Goal: Information Seeking & Learning: Learn about a topic

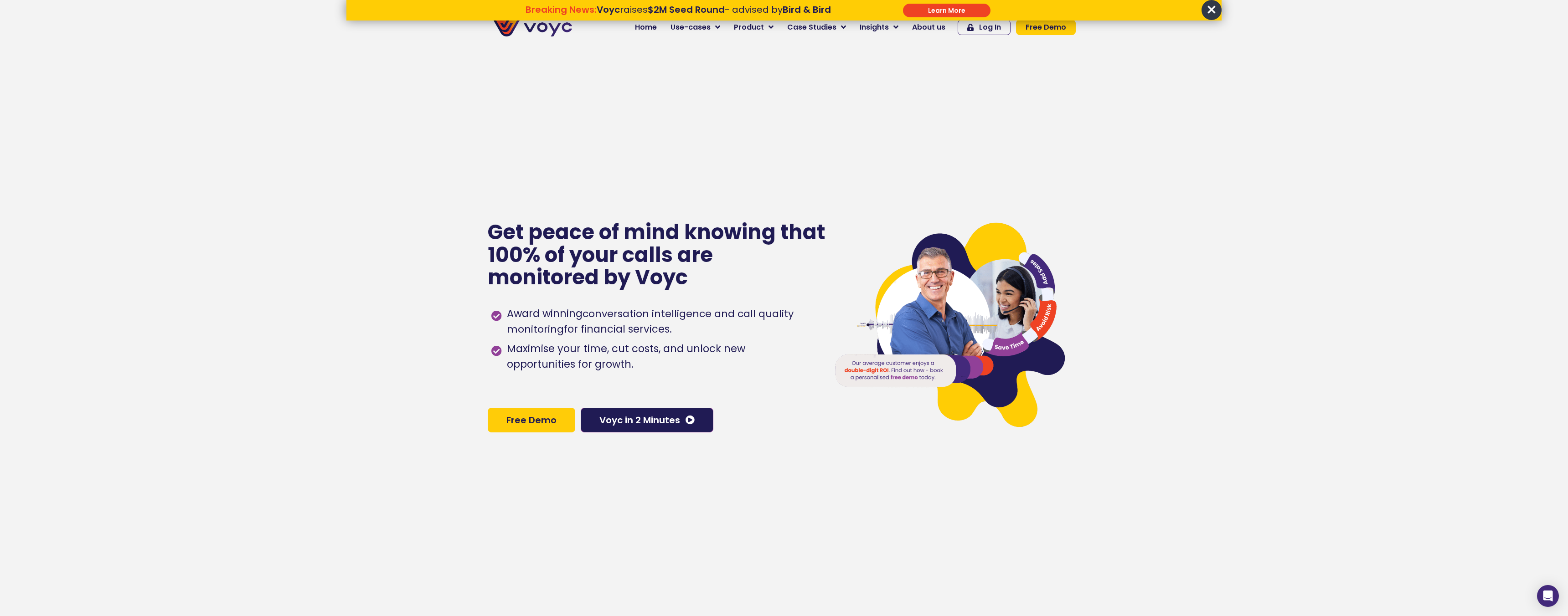
click at [719, 26] on p "Breaking News: Voyc raises $2M Seed Round - advised by Bird & Bird \a\a\a" at bounding box center [679, 21] width 398 height 11
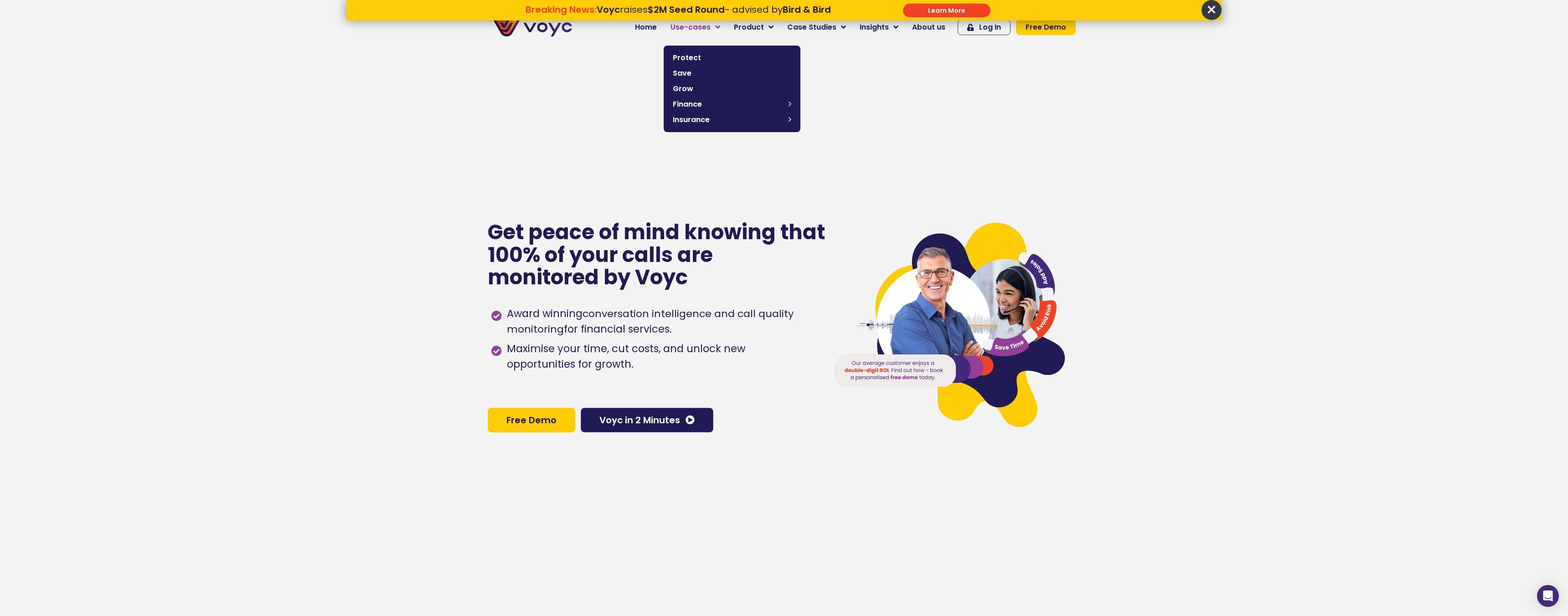
click at [707, 28] on span "Use-cases" at bounding box center [691, 27] width 40 height 11
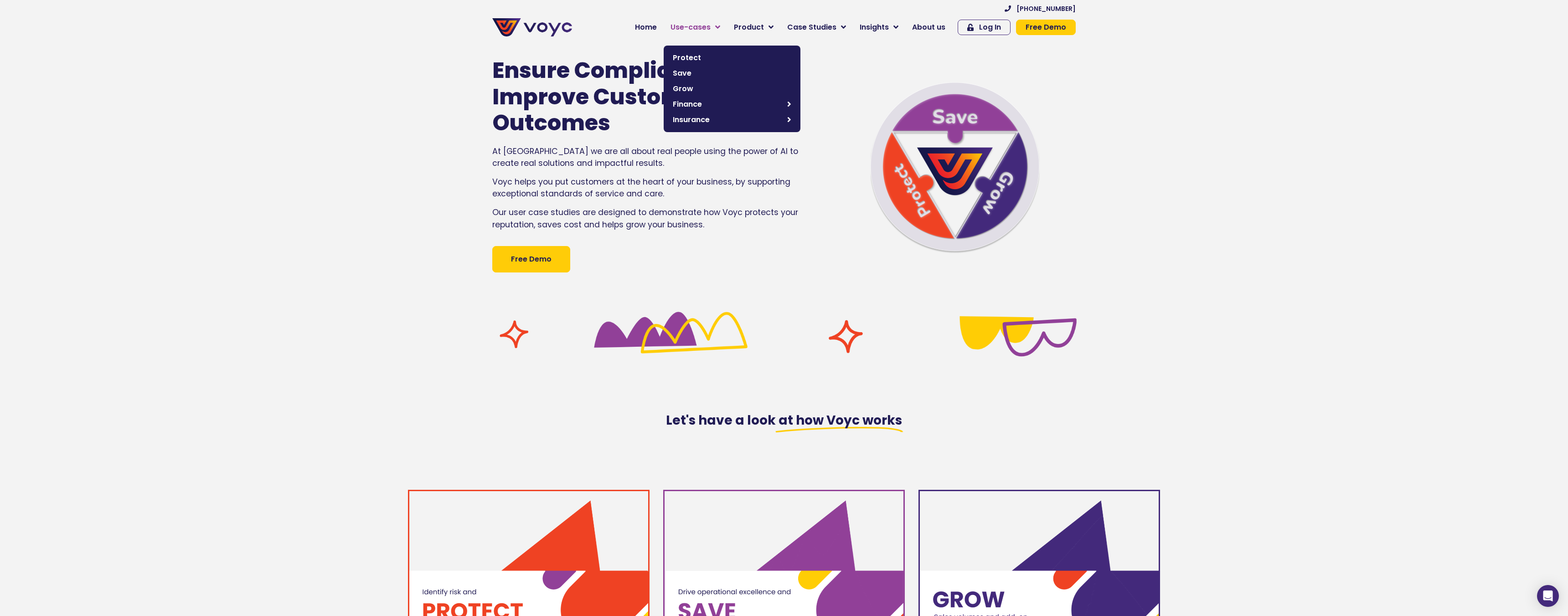
click at [720, 25] on icon at bounding box center [718, 27] width 5 height 8
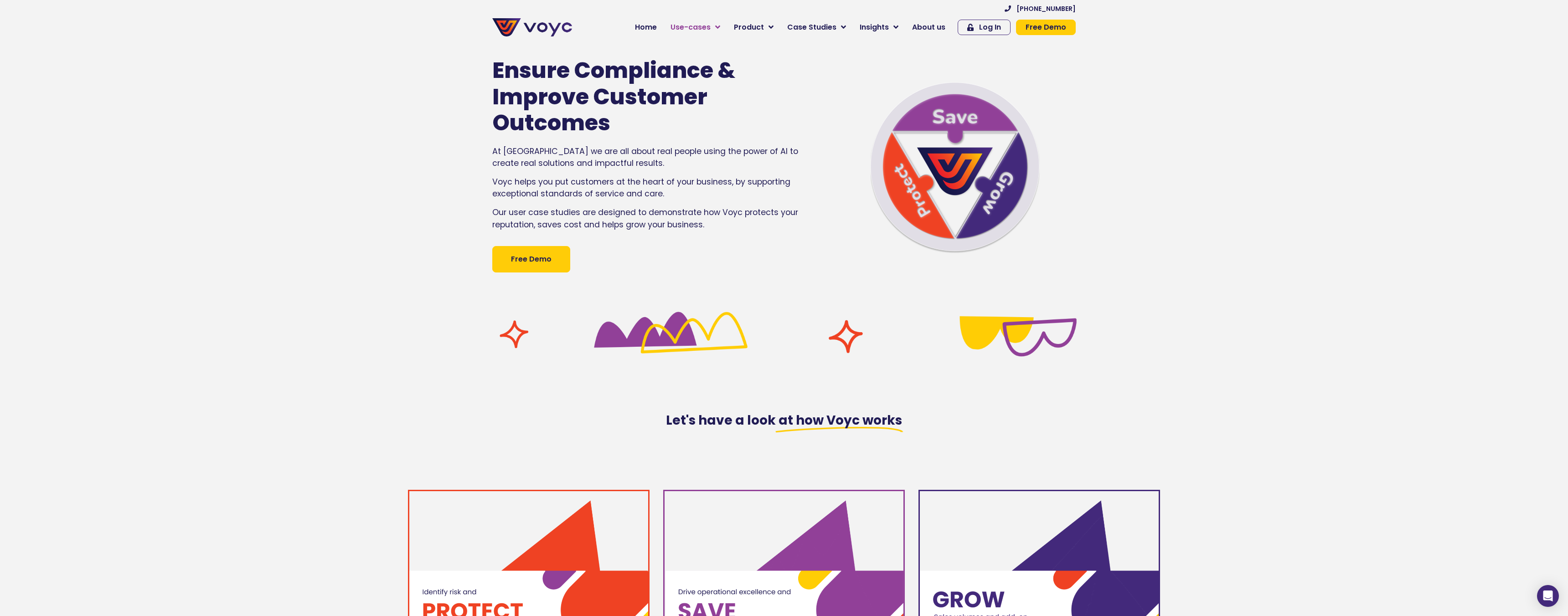
click at [720, 28] on icon at bounding box center [718, 27] width 5 height 8
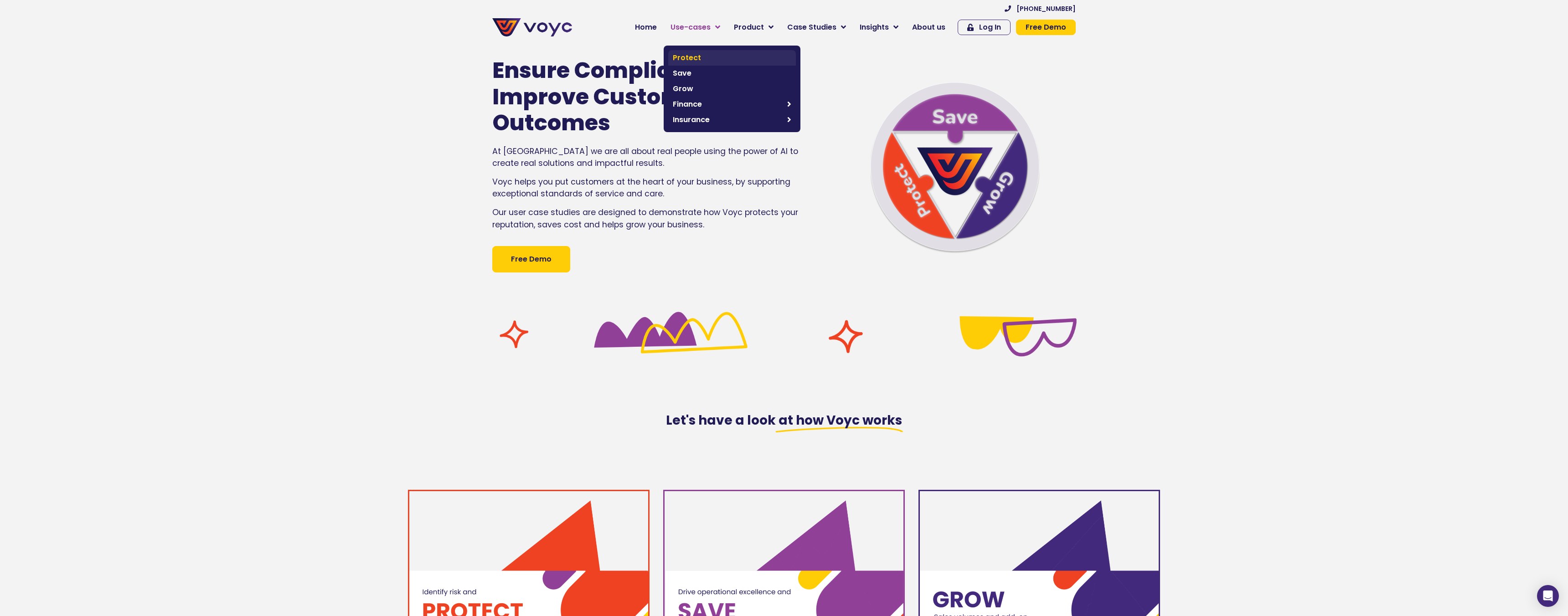
click at [701, 56] on span "Protect" at bounding box center [732, 58] width 119 height 11
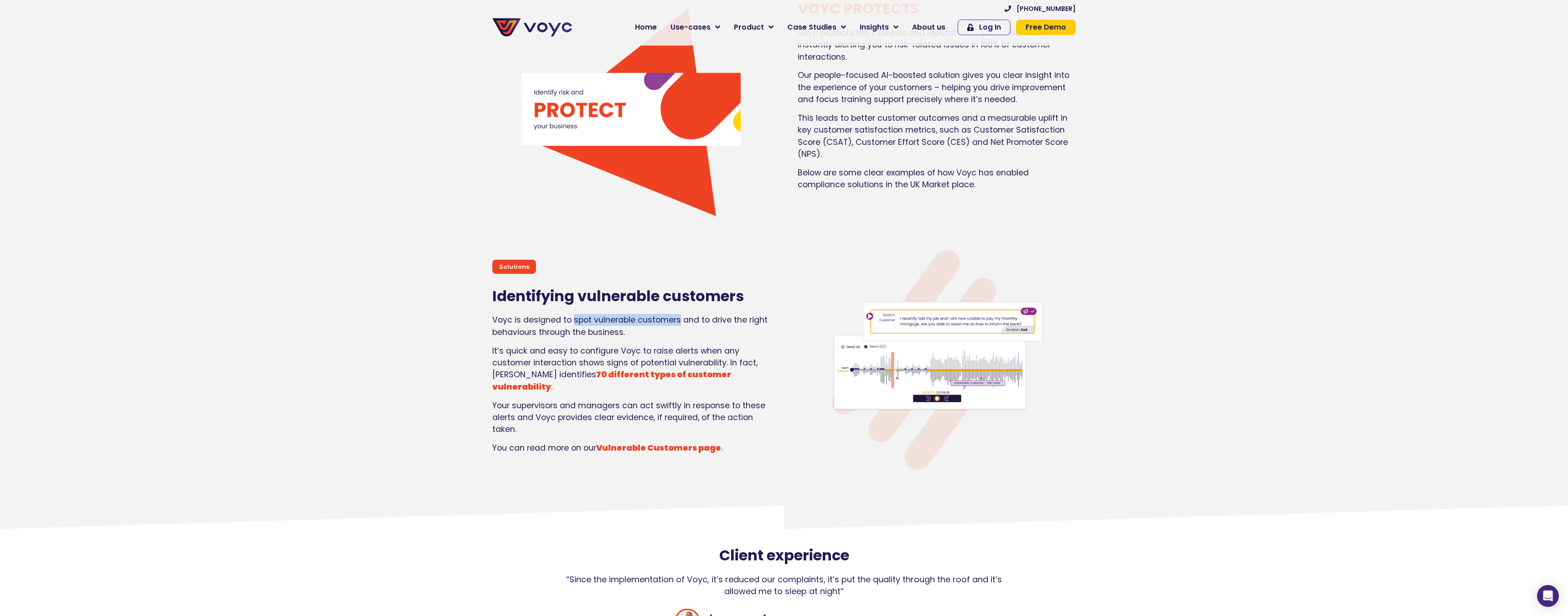
drag, startPoint x: 680, startPoint y: 327, endPoint x: 575, endPoint y: 327, distance: 105.0
click at [575, 327] on p "Voyc is designed to spot vulnerable customers and to drive the right behaviours…" at bounding box center [631, 326] width 278 height 24
copy p "spot vulnerable customers"
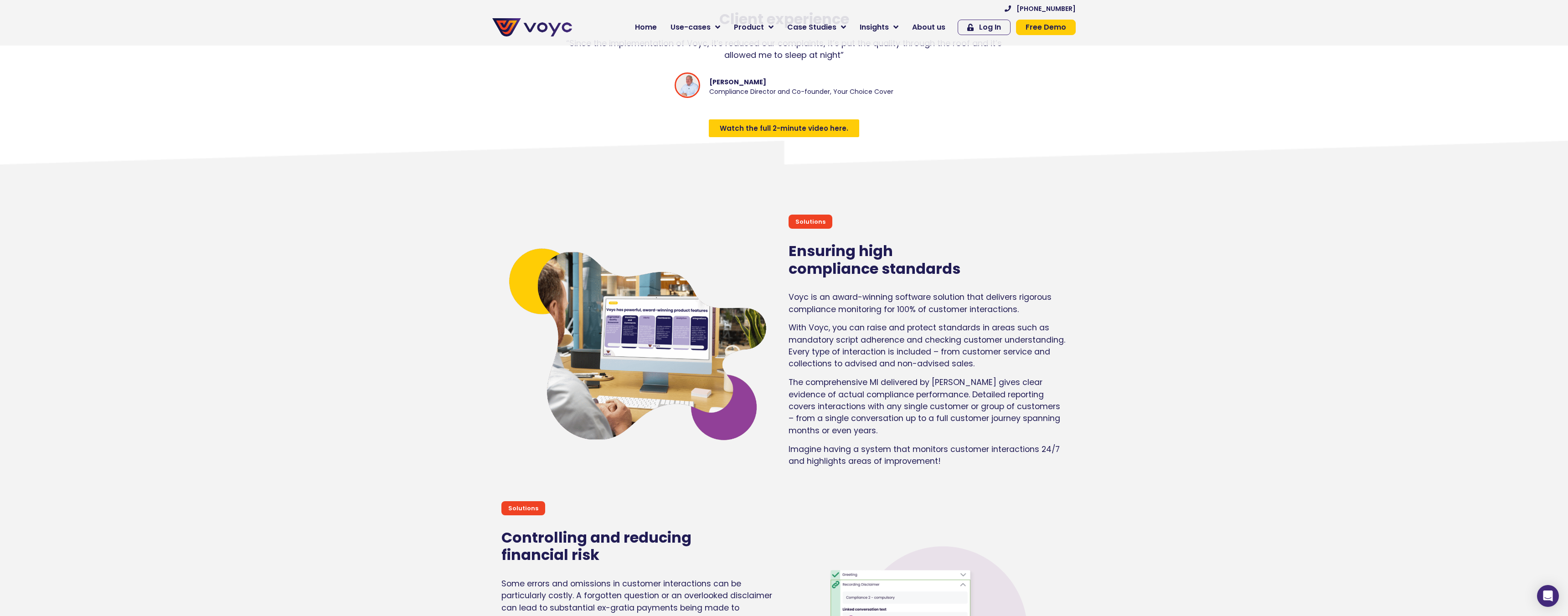
scroll to position [1409, 0]
drag, startPoint x: 957, startPoint y: 265, endPoint x: 854, endPoint y: 250, distance: 104.1
click at [854, 250] on h2 "Ensuring high compliance standards" at bounding box center [927, 260] width 278 height 35
copy h2 "high compliance standards"
click at [720, 27] on icon at bounding box center [718, 27] width 5 height 8
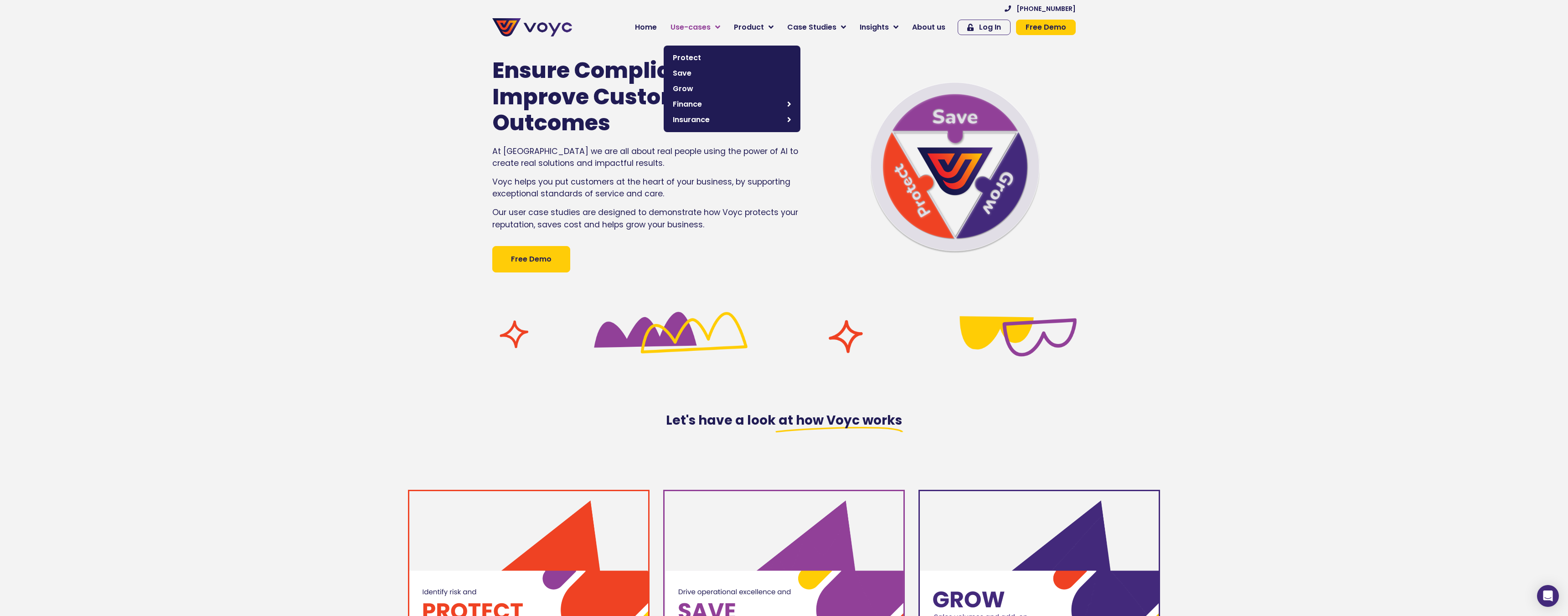
click at [720, 24] on icon at bounding box center [718, 27] width 5 height 8
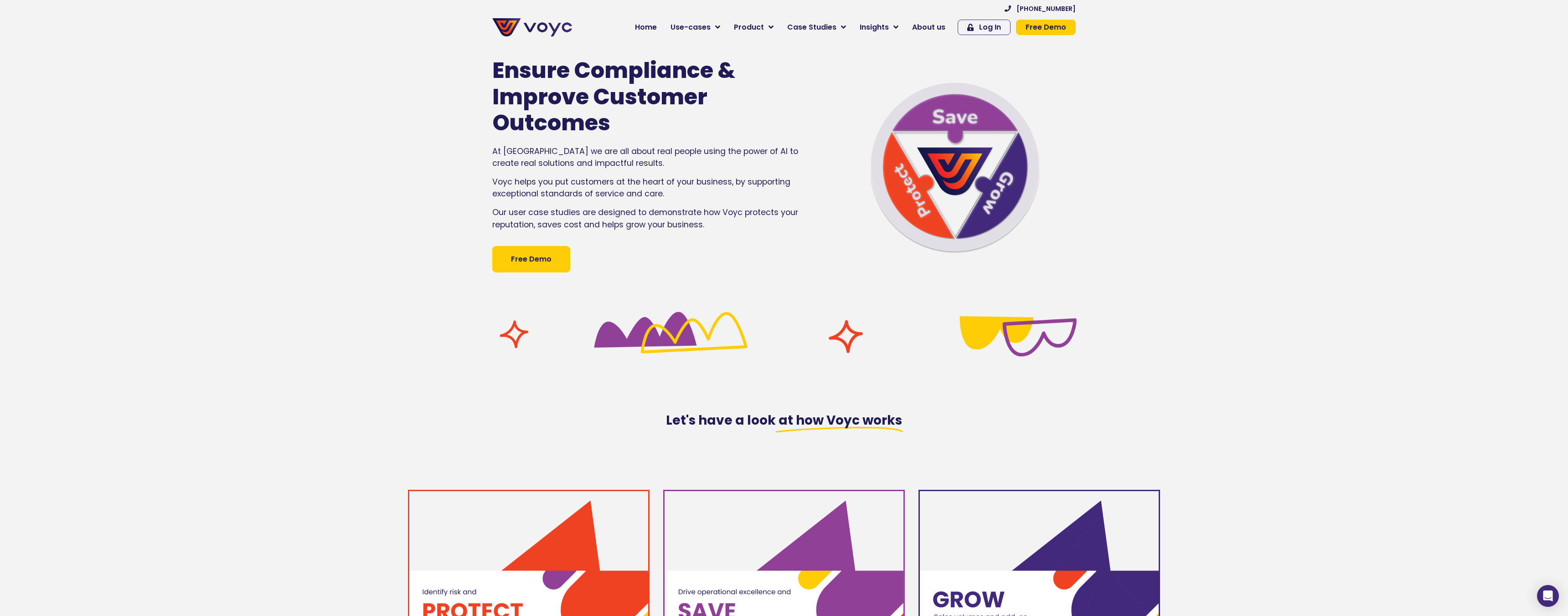
click at [685, 92] on h1 "Ensure Compliance & Improve Customer Outcomes" at bounding box center [634, 97] width 284 height 79
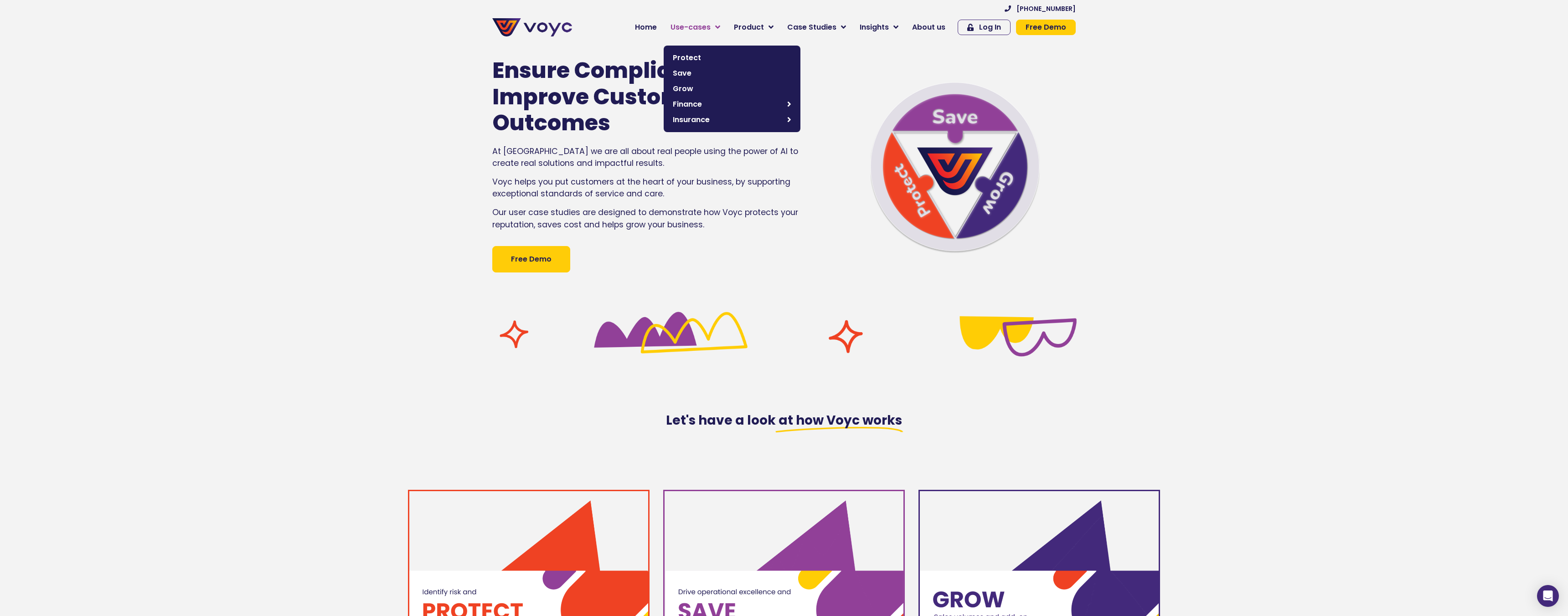
click at [704, 30] on span "Use-cases" at bounding box center [691, 27] width 40 height 11
click at [693, 89] on span "Grow" at bounding box center [732, 89] width 119 height 11
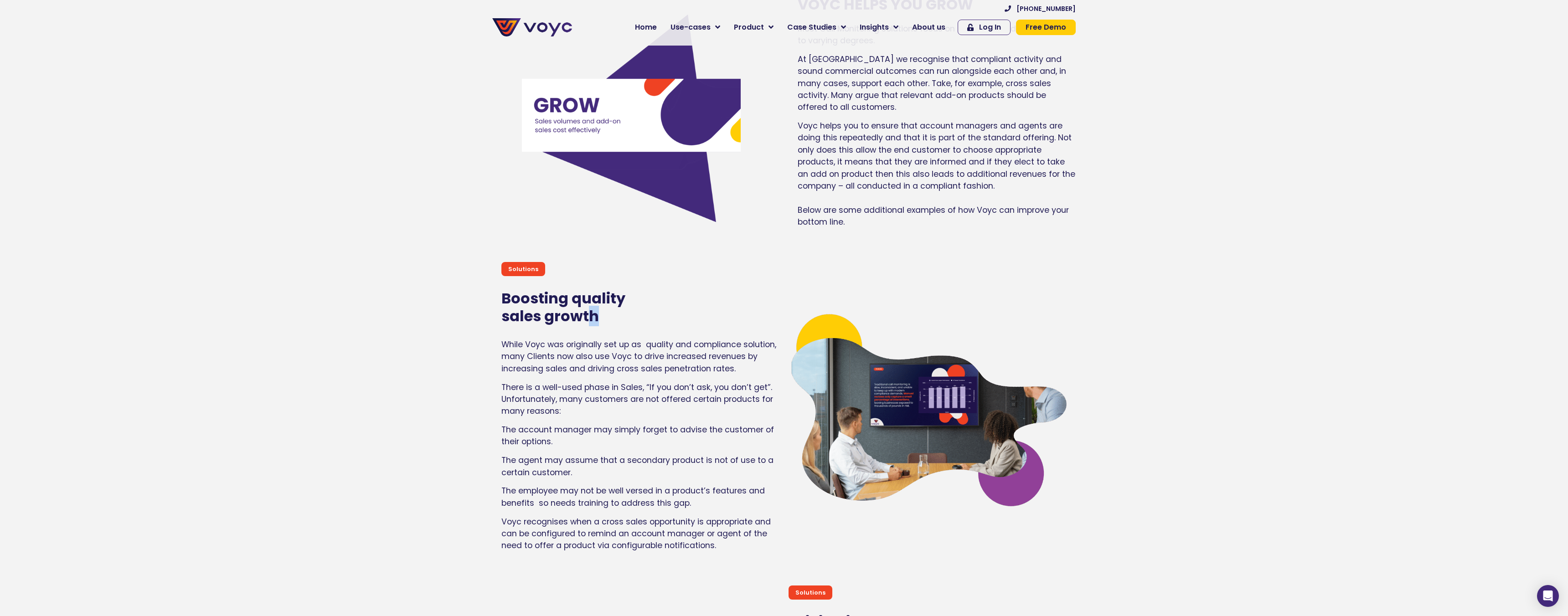
drag, startPoint x: 596, startPoint y: 305, endPoint x: 589, endPoint y: 301, distance: 8.1
click at [589, 301] on h2 "Boosting quality sales growth" at bounding box center [640, 307] width 278 height 35
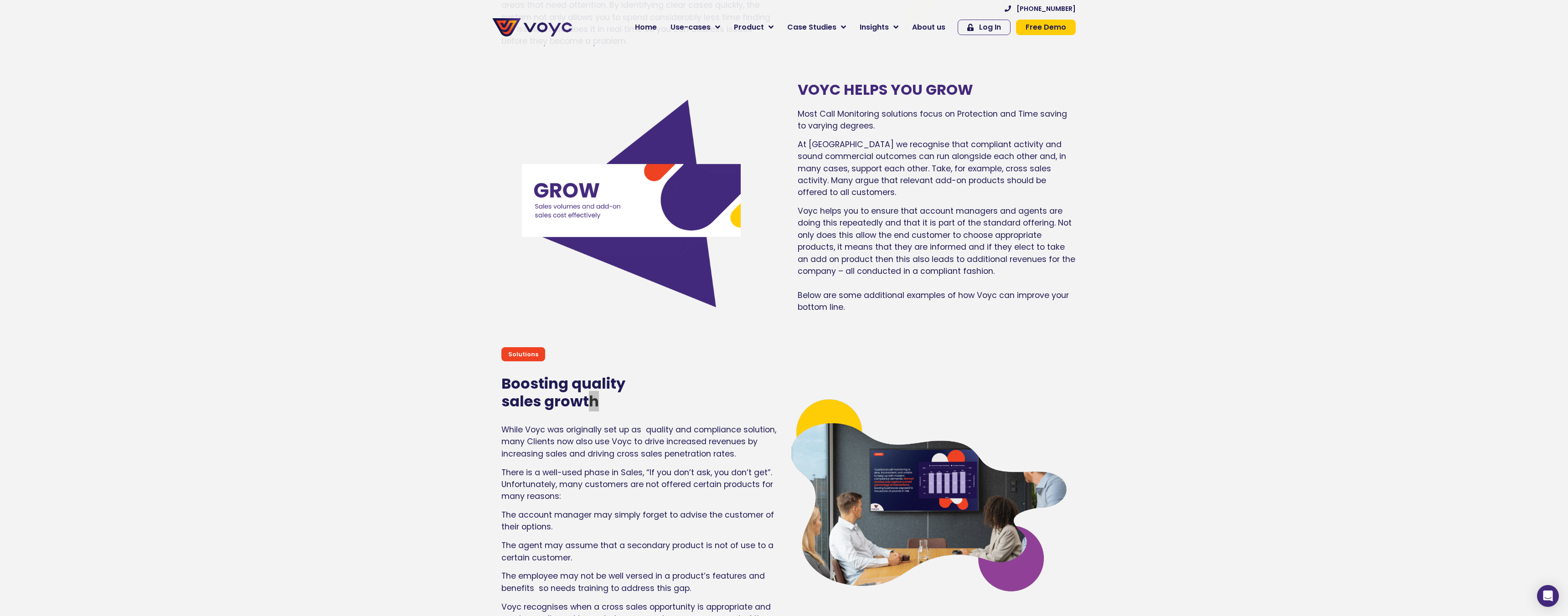
scroll to position [3297, 0]
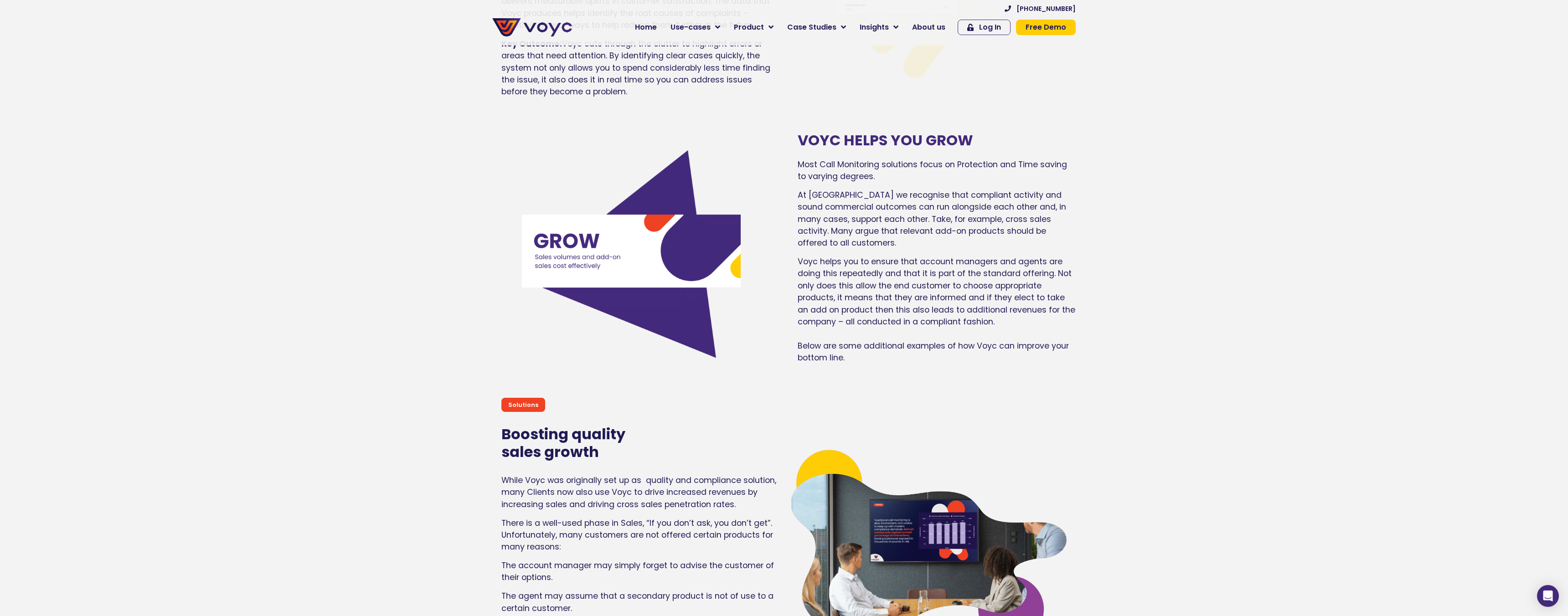
click at [1131, 294] on section "VOYC HELPS YOU GROW Most Call Monitoring solutions focus on Protection and Time…" at bounding box center [784, 242] width 1568 height 266
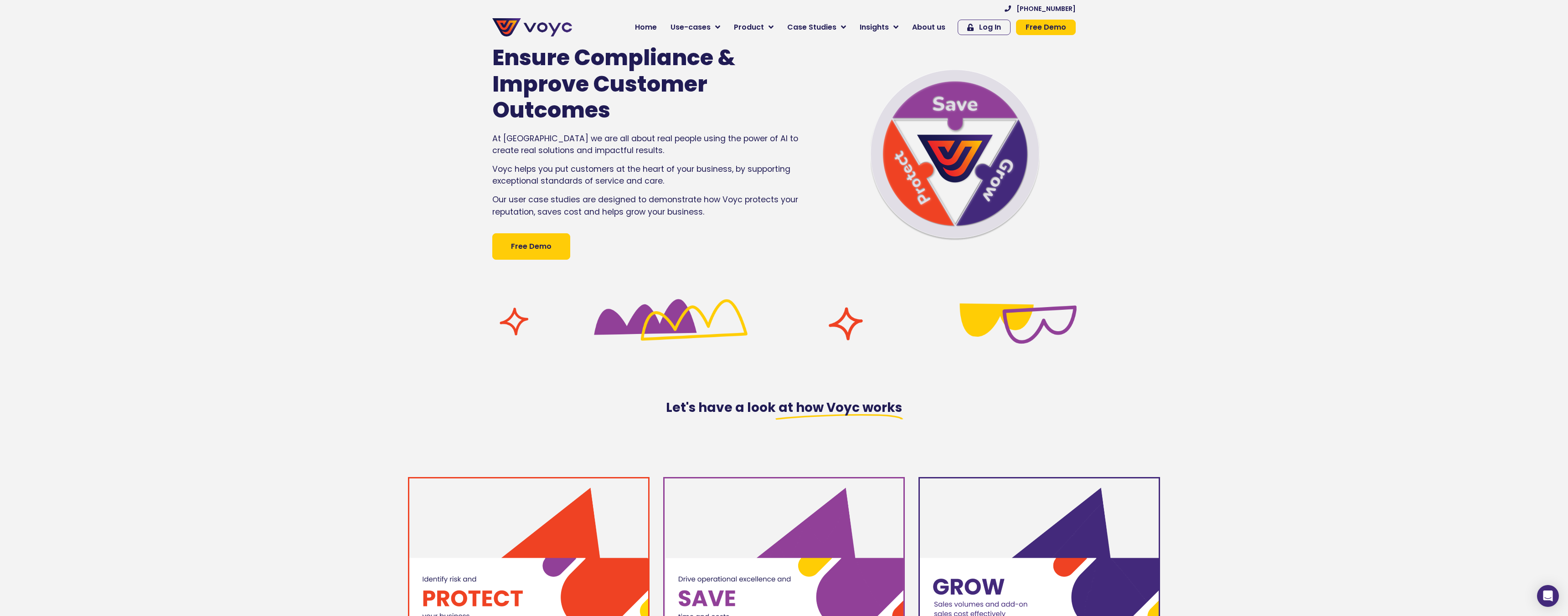
scroll to position [0, 0]
